Goal: Check status: Check status

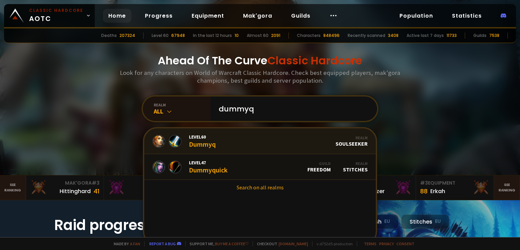
type input "dummyq"
click at [256, 144] on link "Level 60 Dummyq Realm Soulseeker" at bounding box center [260, 141] width 232 height 26
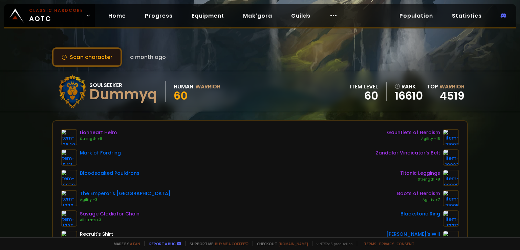
click at [87, 57] on button "Scan character" at bounding box center [87, 56] width 70 height 19
click at [96, 57] on button "Scan character" at bounding box center [87, 56] width 70 height 19
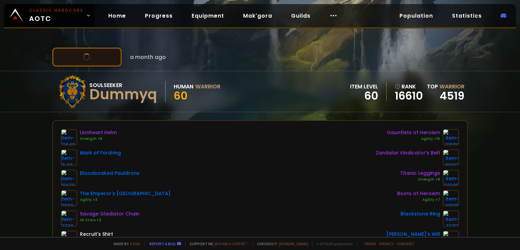
click at [96, 57] on button "Scan character" at bounding box center [87, 56] width 70 height 19
click at [97, 57] on button "Scan character" at bounding box center [87, 56] width 70 height 19
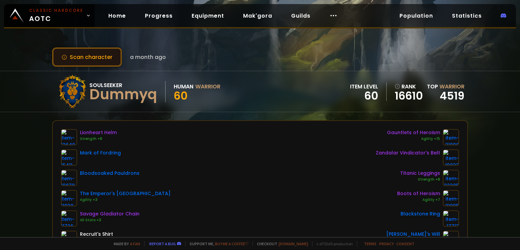
click at [97, 57] on button "Scan character" at bounding box center [87, 56] width 70 height 19
click at [89, 55] on button "Scan character" at bounding box center [87, 56] width 70 height 19
